Goal: Unclear

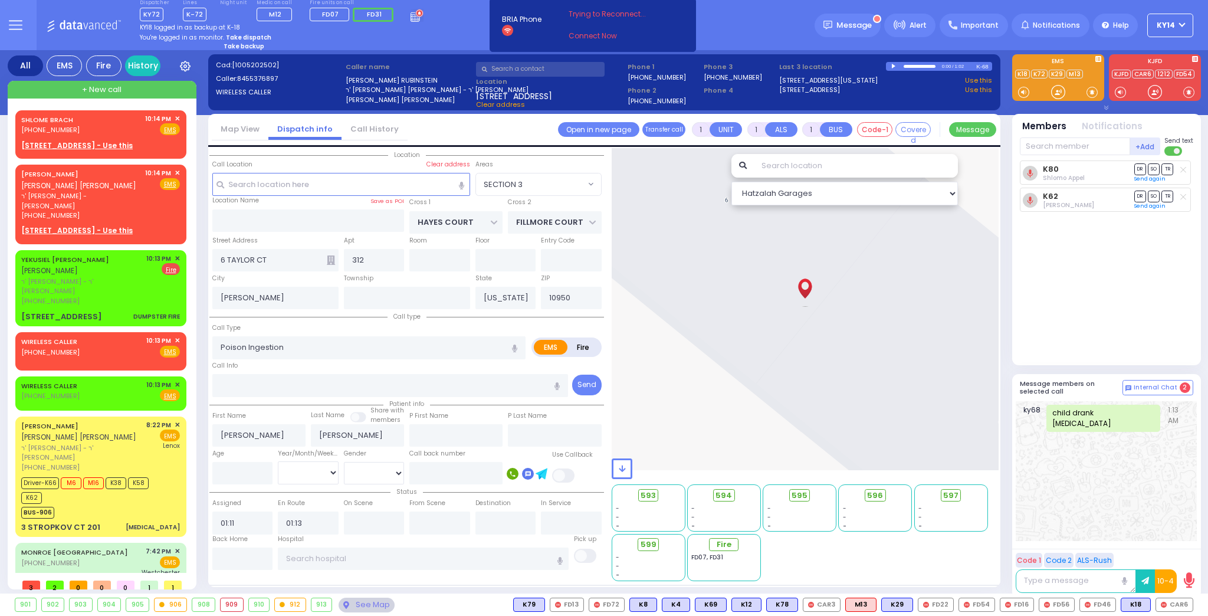
select select "SECTION 3"
select select
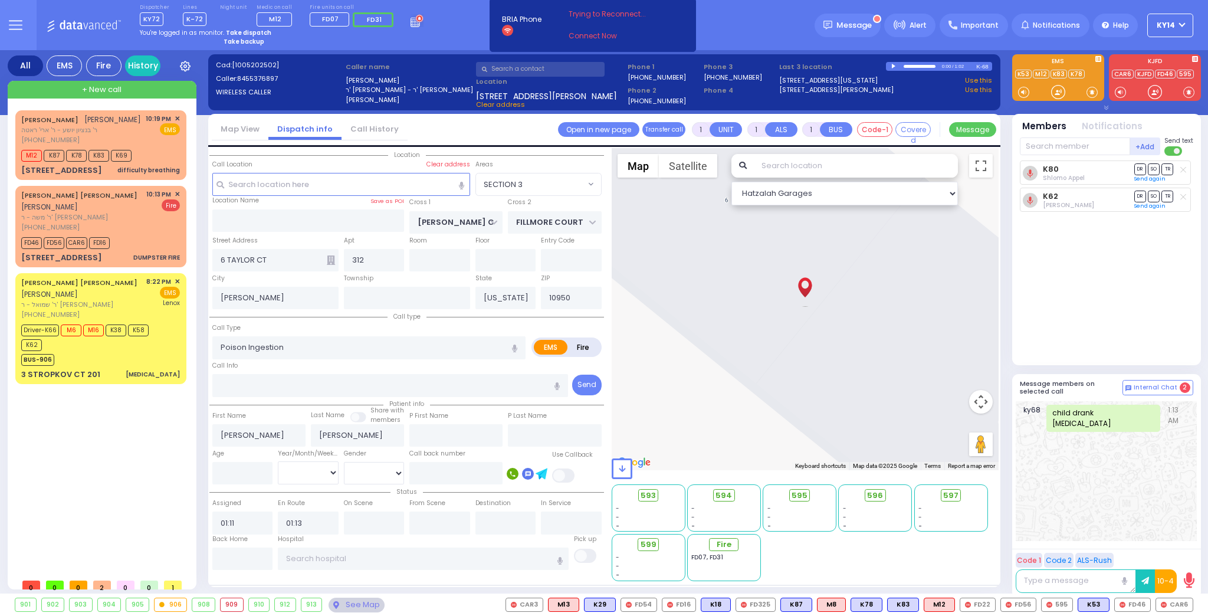
select select "SECTION 3"
select select
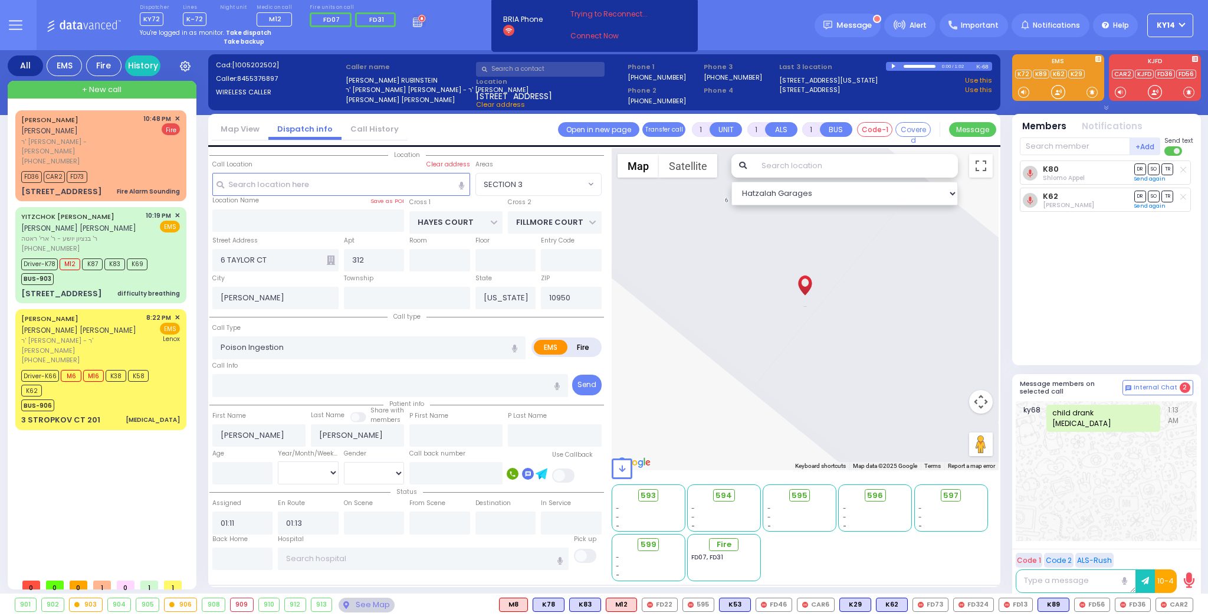
select select "SECTION 3"
select select
